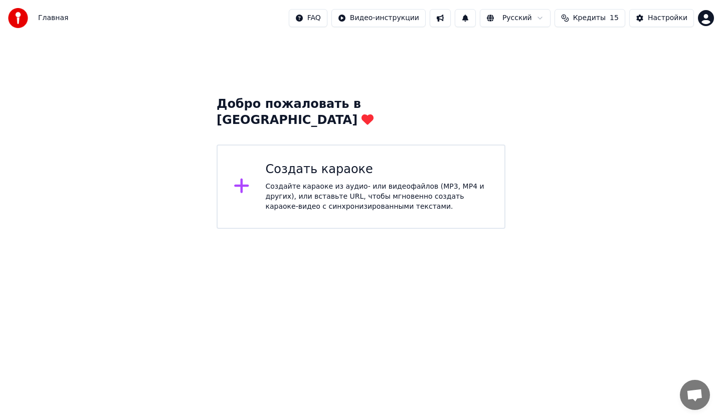
click at [285, 162] on div "Создать караоке" at bounding box center [377, 170] width 223 height 16
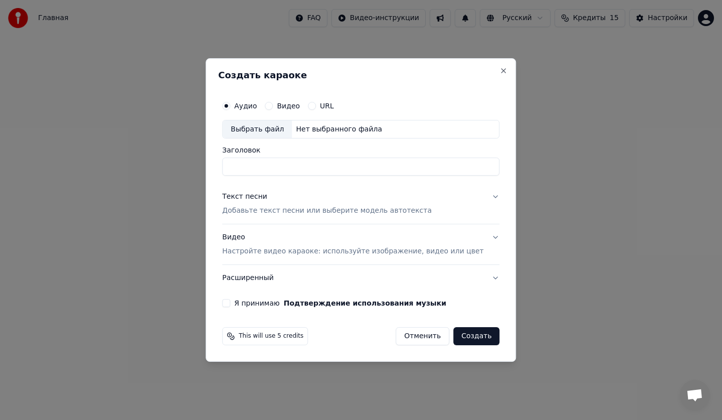
click at [344, 129] on div "Нет выбранного файла" at bounding box center [339, 129] width 94 height 10
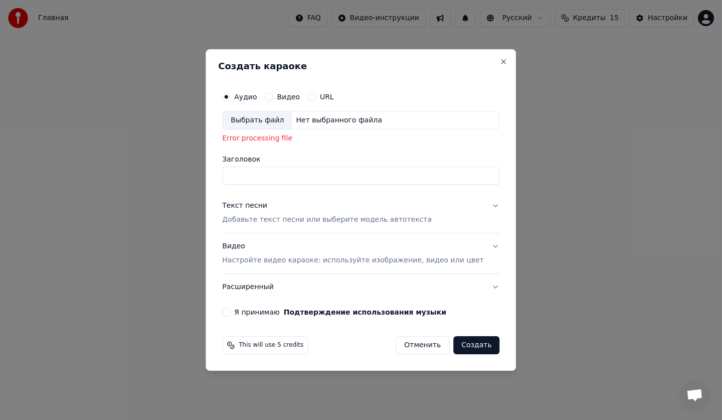
click at [290, 342] on span "This will use 5 credits" at bounding box center [271, 345] width 65 height 8
click at [308, 350] on div "This will use 5 credits" at bounding box center [265, 345] width 86 height 18
drag, startPoint x: 263, startPoint y: 345, endPoint x: 230, endPoint y: 342, distance: 32.7
click at [230, 342] on div "Создать караоке Аудио Видео URL Выбрать файл Нет выбранного файла Error process…" at bounding box center [361, 210] width 311 height 322
click at [235, 347] on icon at bounding box center [231, 345] width 8 height 8
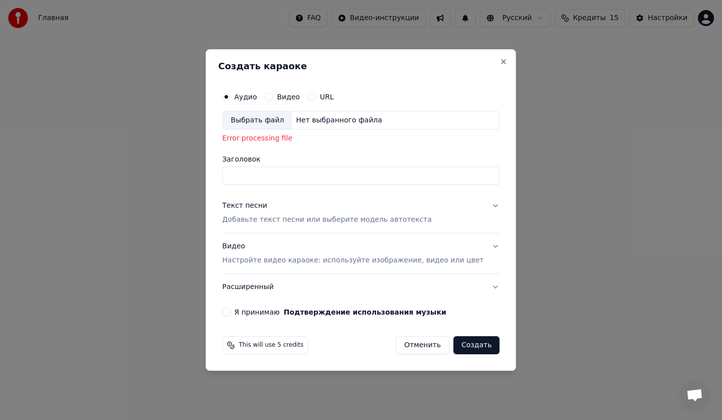
click at [239, 343] on div "This will use 5 credits" at bounding box center [265, 345] width 86 height 18
click at [235, 343] on icon at bounding box center [231, 345] width 8 height 8
click at [235, 344] on icon at bounding box center [231, 345] width 8 height 8
click at [230, 315] on button "Я принимаю Подтверждение использования музыки" at bounding box center [226, 312] width 8 height 8
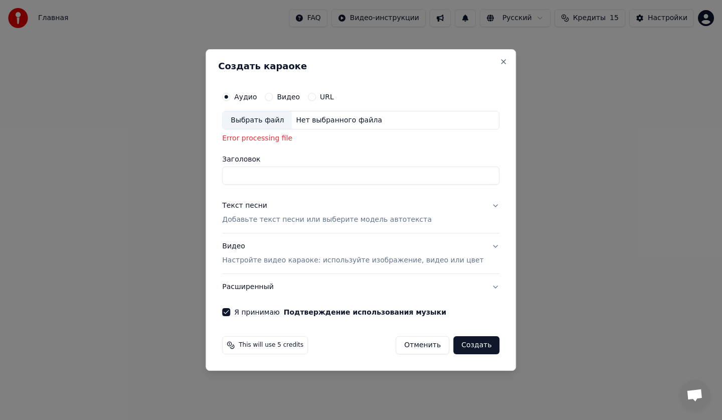
click at [324, 119] on div "Нет выбранного файла" at bounding box center [339, 120] width 94 height 10
click at [294, 96] on label "Видео" at bounding box center [288, 96] width 23 height 7
click at [273, 96] on button "Видео" at bounding box center [269, 97] width 8 height 8
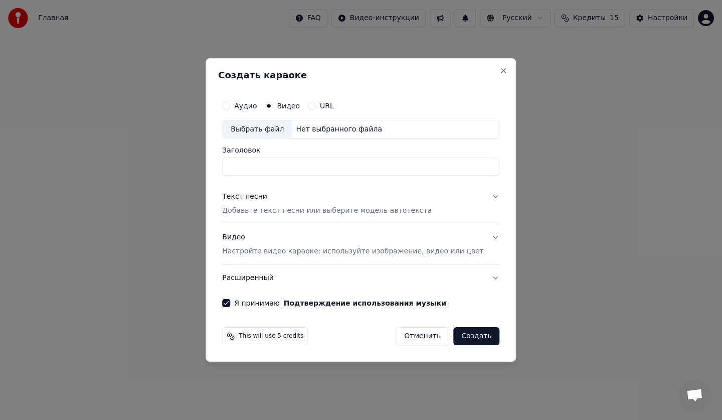
click at [253, 107] on label "Аудио" at bounding box center [245, 105] width 23 height 7
click at [230, 107] on button "Аудио" at bounding box center [226, 106] width 8 height 8
click at [330, 129] on div "Нет выбранного файла" at bounding box center [339, 129] width 94 height 10
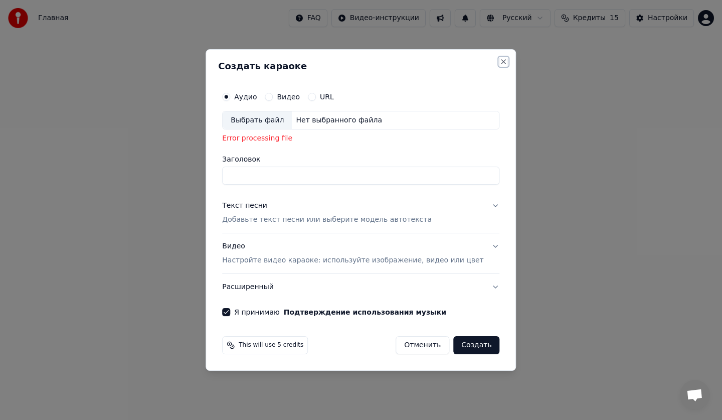
click at [500, 60] on button "Close" at bounding box center [504, 62] width 8 height 8
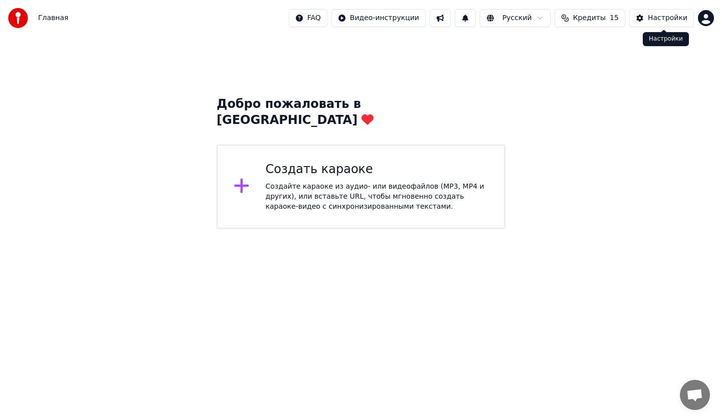
click at [657, 20] on div "Настройки" at bounding box center [668, 18] width 40 height 10
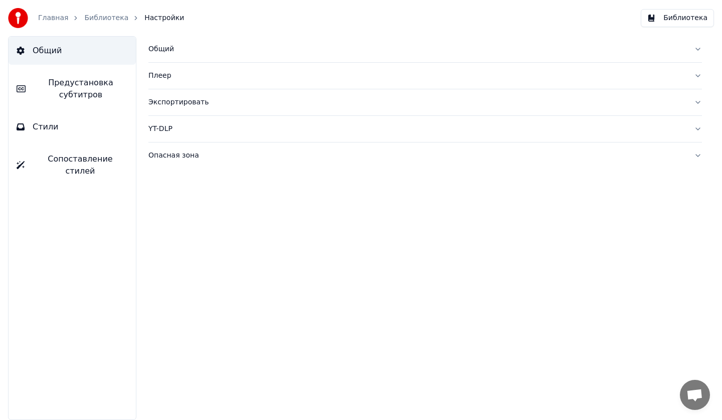
click at [167, 50] on div "Общий" at bounding box center [417, 49] width 538 height 10
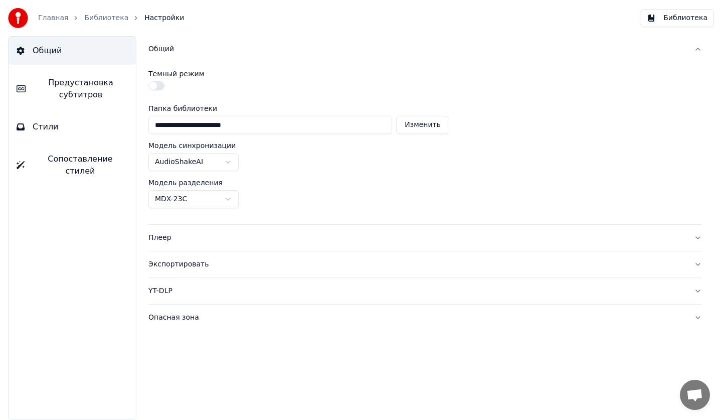
click at [36, 127] on span "Стили" at bounding box center [46, 127] width 26 height 12
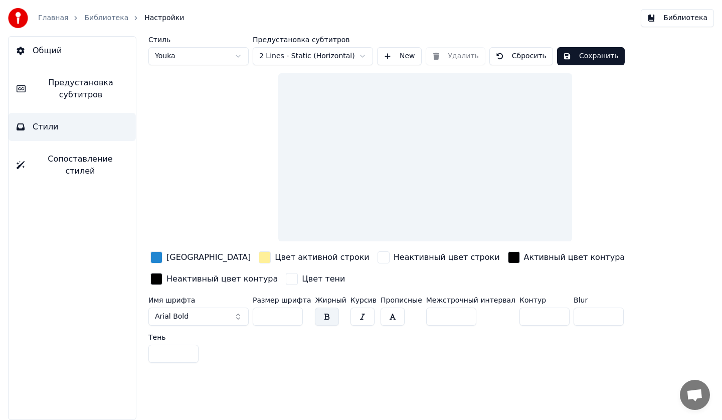
click at [159, 279] on div "button" at bounding box center [157, 279] width 12 height 12
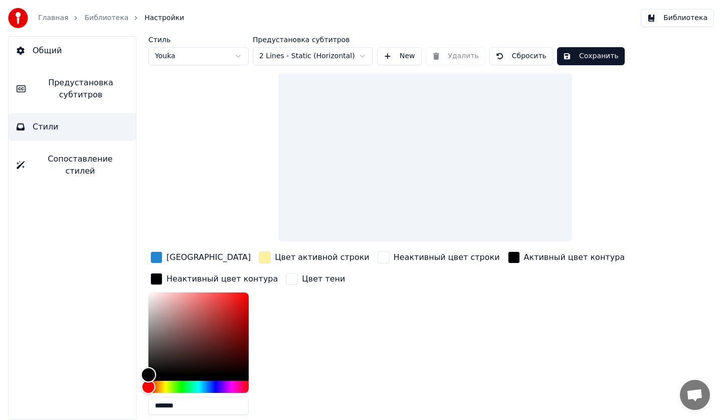
type input "*******"
click at [149, 373] on div "Color" at bounding box center [149, 375] width 16 height 16
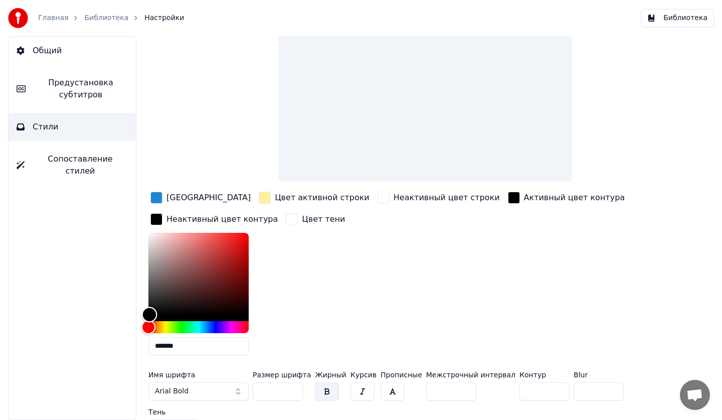
scroll to position [80, 0]
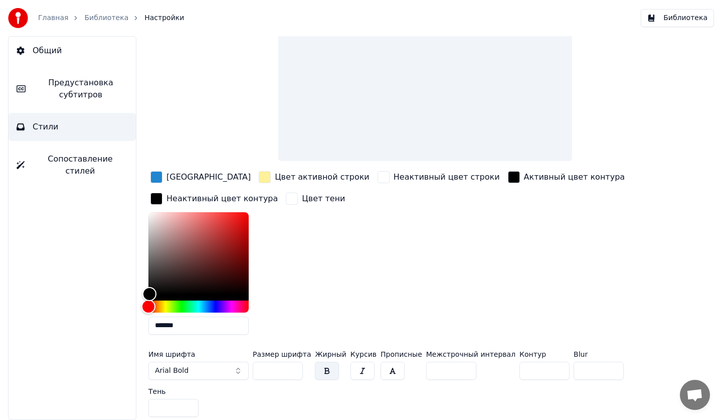
click at [508, 177] on div "button" at bounding box center [514, 177] width 12 height 12
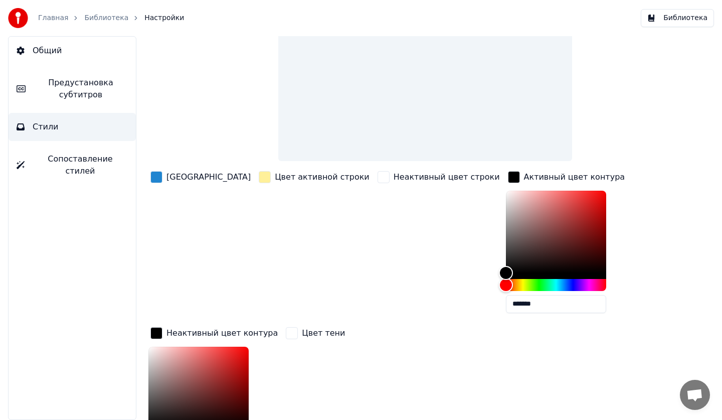
click at [29, 160] on button "Сопоставление стилей" at bounding box center [72, 165] width 127 height 40
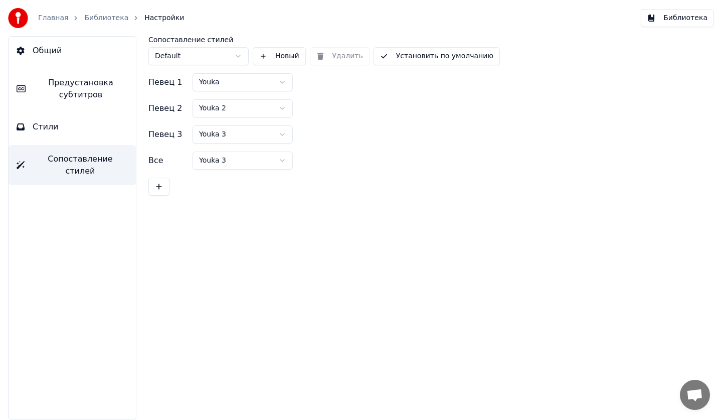
click at [34, 49] on span "Общий" at bounding box center [47, 51] width 29 height 12
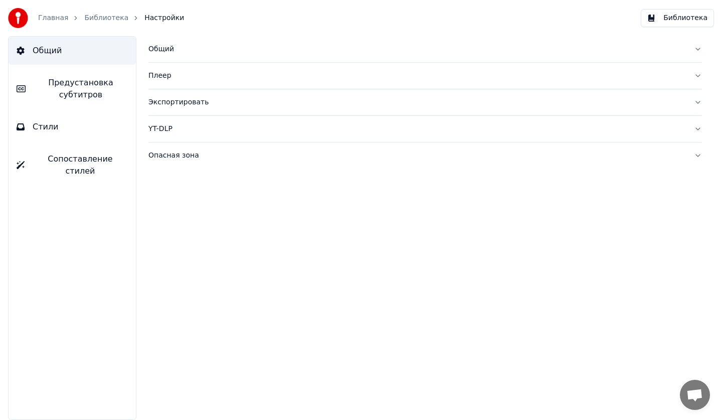
click at [16, 17] on img at bounding box center [18, 18] width 20 height 20
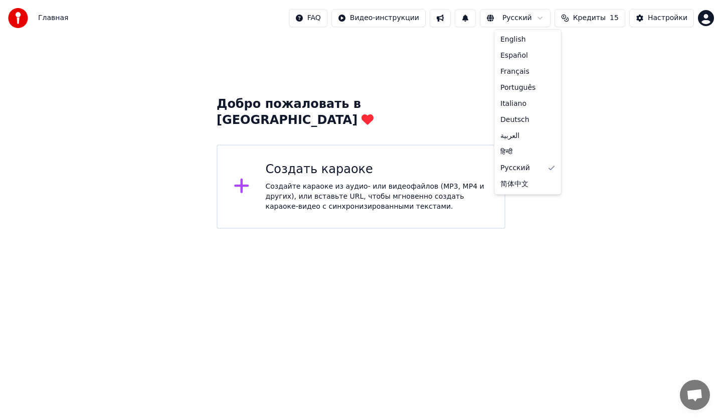
click at [533, 19] on html "Главная FAQ Видео-инструкции Русский Кредиты 15 Настройки Добро пожаловать в Yo…" at bounding box center [361, 114] width 722 height 229
click at [530, 19] on html "Главная FAQ Видео-инструкции Русский Кредиты 15 Настройки Добро пожаловать в Yo…" at bounding box center [361, 114] width 722 height 229
click at [585, 20] on span "Кредиты" at bounding box center [589, 18] width 33 height 10
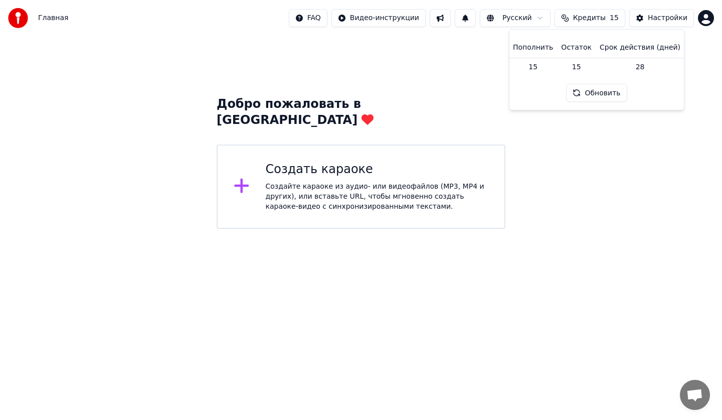
click at [590, 91] on button "Обновить" at bounding box center [596, 93] width 61 height 18
click at [384, 19] on html "Главная FAQ Видео-инструкции Русский Кредиты 15 Настройки Добро пожаловать в Yo…" at bounding box center [361, 114] width 722 height 229
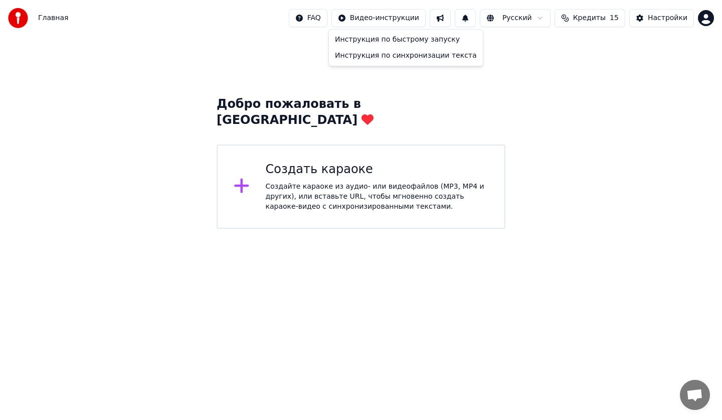
click at [299, 181] on html "Главная FAQ Видео-инструкции Русский Кредиты 15 Настройки Добро пожаловать в Yo…" at bounding box center [361, 114] width 722 height 229
click at [299, 182] on div "Создайте караоке из аудио- или видеофайлов (MP3, MP4 и других), или вставьте UR…" at bounding box center [377, 197] width 223 height 30
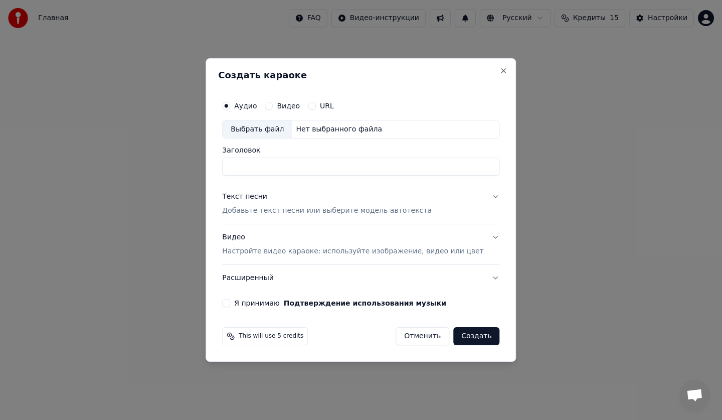
click at [329, 126] on div "Нет выбранного файла" at bounding box center [339, 129] width 94 height 10
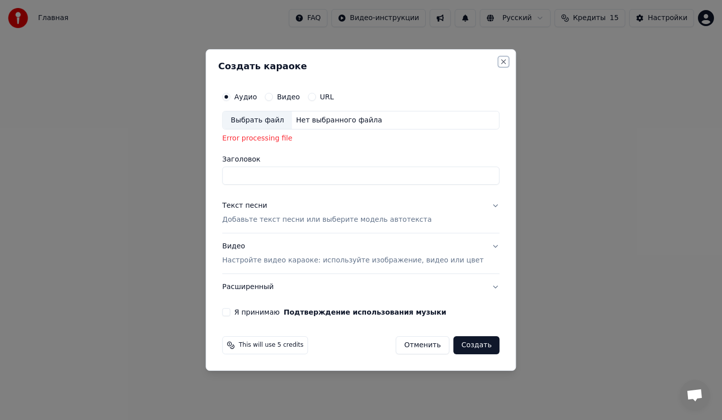
click at [500, 63] on button "Close" at bounding box center [504, 62] width 8 height 8
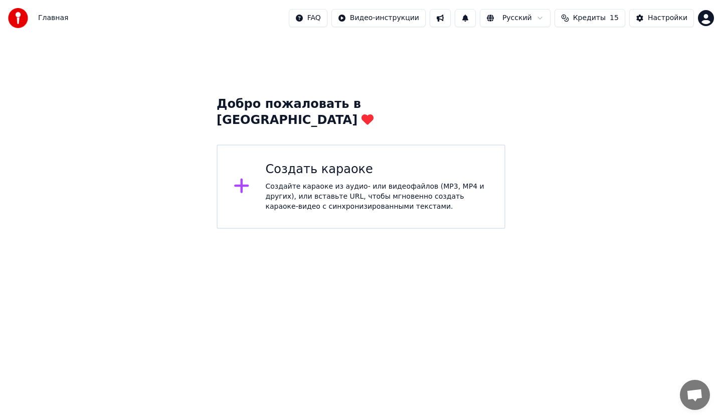
click at [245, 179] on icon at bounding box center [241, 186] width 15 height 15
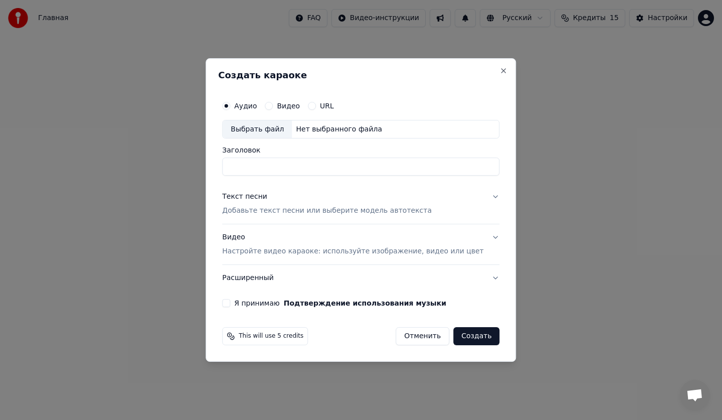
click at [230, 303] on button "Я принимаю Подтверждение использования музыки" at bounding box center [226, 303] width 8 height 8
click at [281, 337] on span "This will use 5 credits" at bounding box center [271, 336] width 65 height 8
click at [326, 132] on div "Нет выбранного файла" at bounding box center [339, 129] width 94 height 10
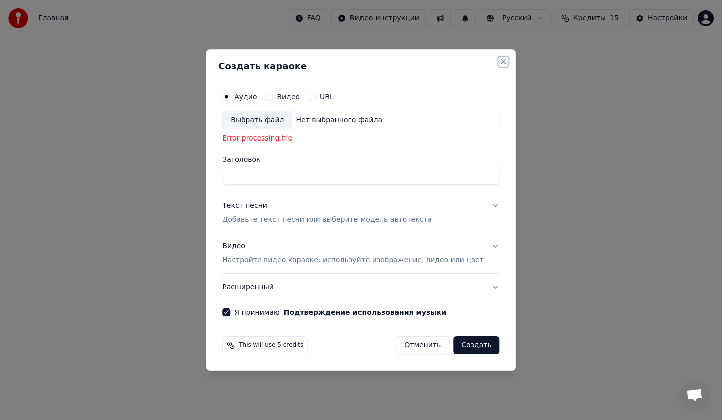
click at [500, 60] on button "Close" at bounding box center [504, 62] width 8 height 8
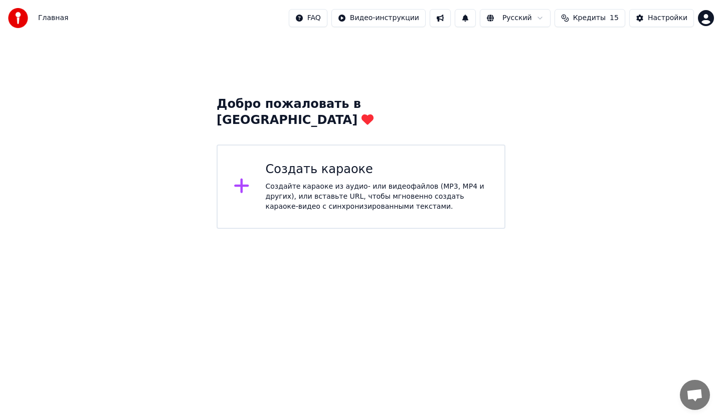
click at [366, 162] on div "Создать караоке" at bounding box center [377, 170] width 223 height 16
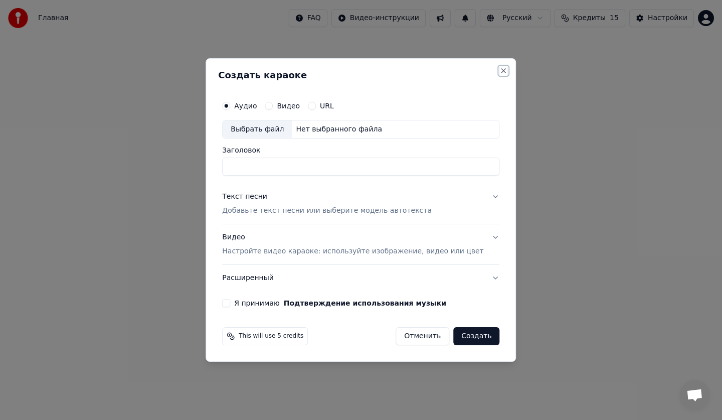
click at [500, 69] on button "Close" at bounding box center [504, 71] width 8 height 8
